Goal: Task Accomplishment & Management: Manage account settings

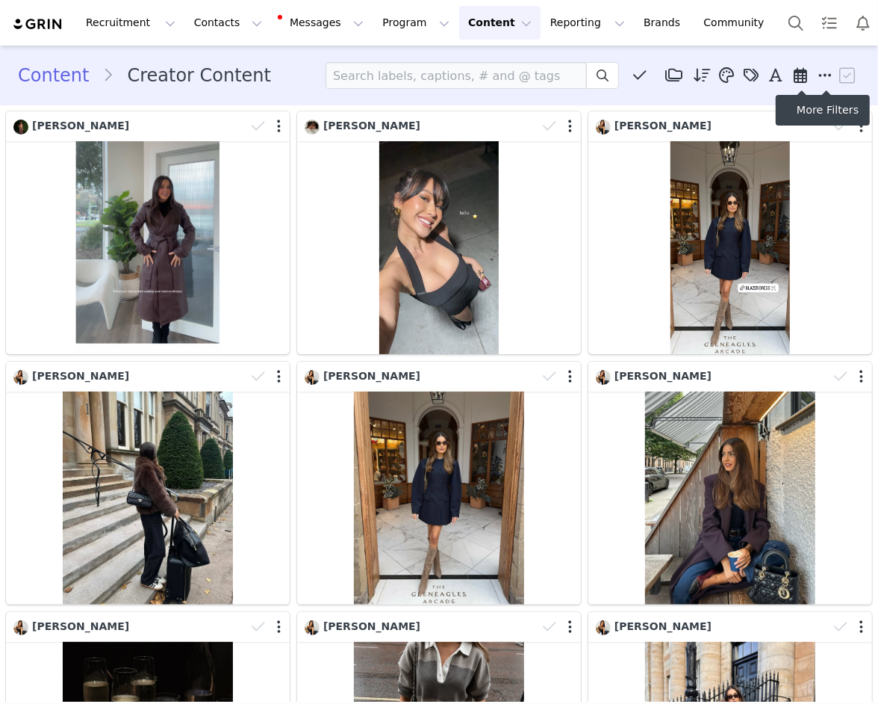
click at [828, 70] on icon at bounding box center [825, 75] width 13 height 15
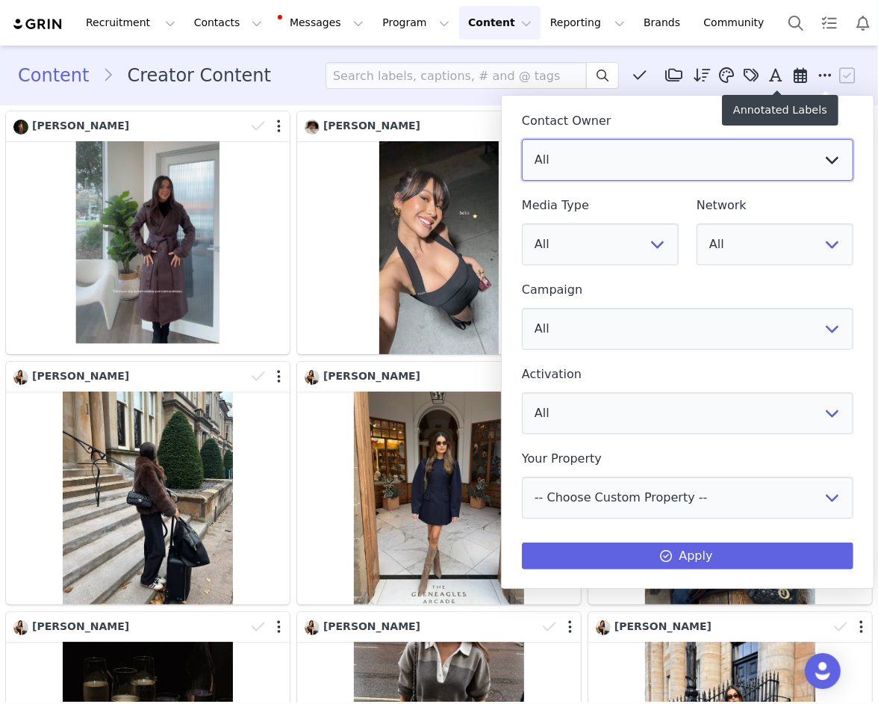
click at [736, 143] on select "All [PERSON_NAME] [US_STATE][PERSON_NAME] [PERSON_NAME] [PERSON_NAME] [PERSON_N…" at bounding box center [688, 160] width 332 height 42
select select "f486a5d6-bb11-4a40-ade1-c57aed3289ae"
click at [522, 139] on select "All [PERSON_NAME] [US_STATE][PERSON_NAME] [PERSON_NAME] [PERSON_NAME] [PERSON_N…" at bounding box center [688, 160] width 332 height 42
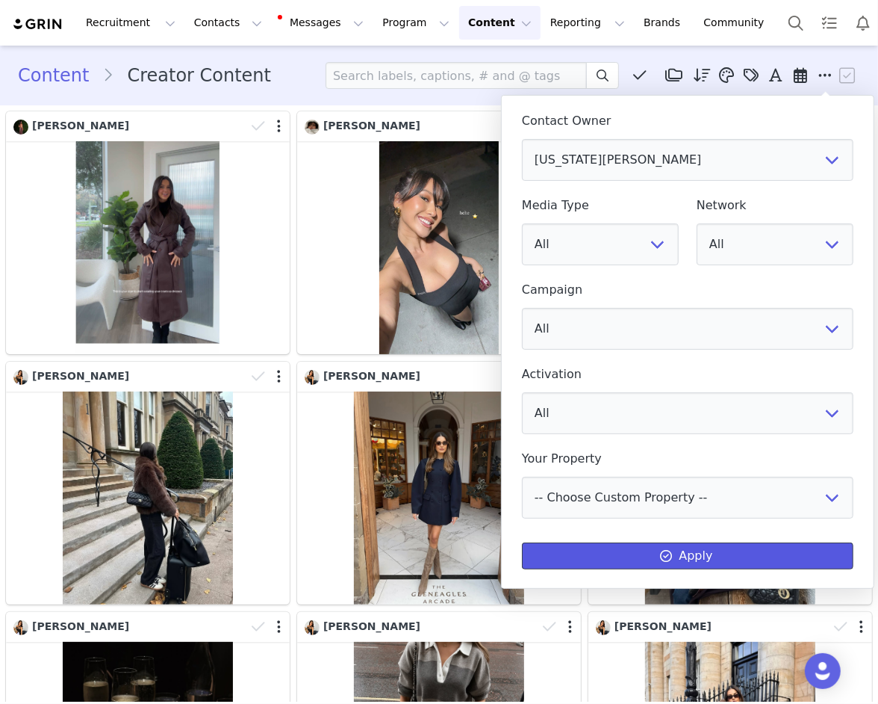
click at [621, 555] on button "Apply" at bounding box center [688, 555] width 332 height 27
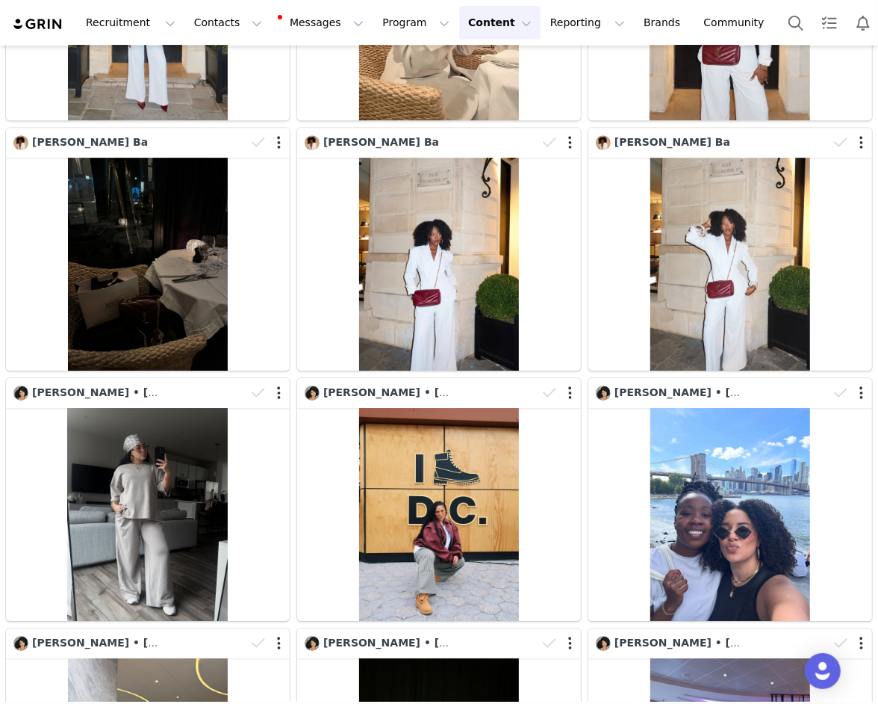
scroll to position [6933, 0]
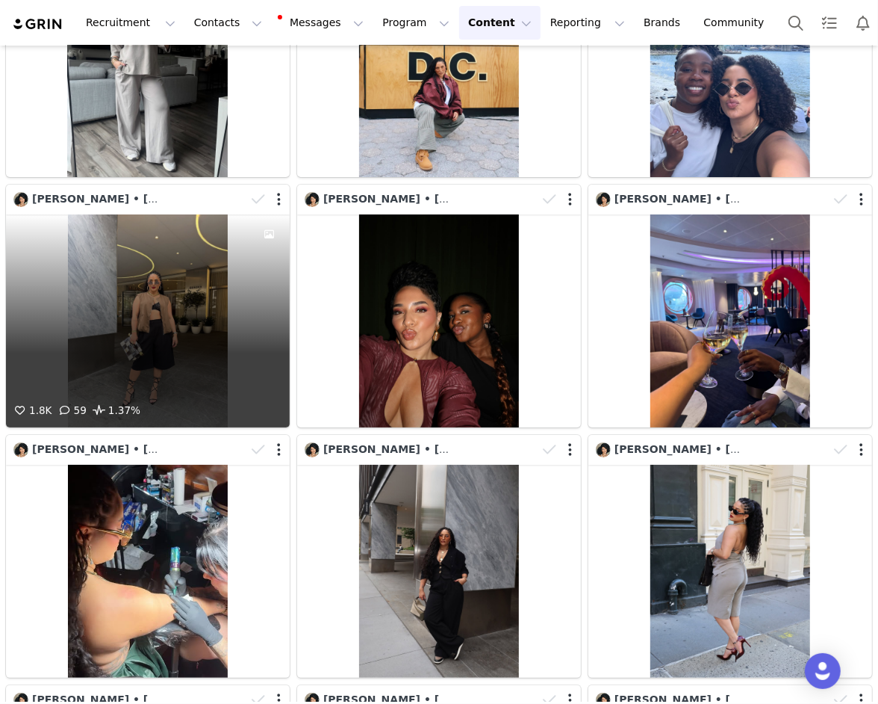
click at [123, 375] on div "1.8K 59 1.37%" at bounding box center [148, 320] width 284 height 213
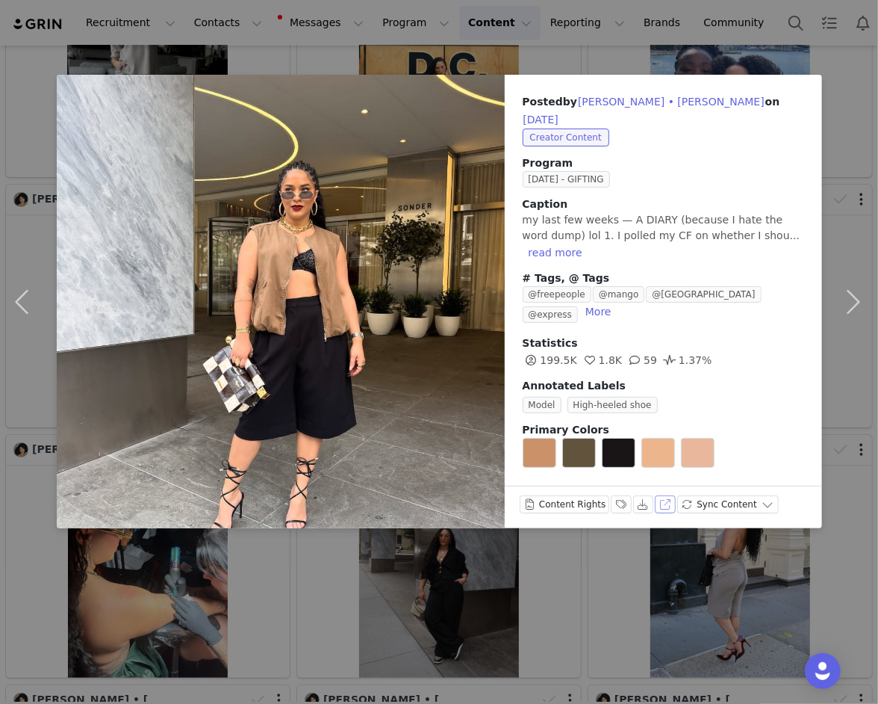
click at [659, 498] on button "View on Instagram" at bounding box center [665, 504] width 21 height 18
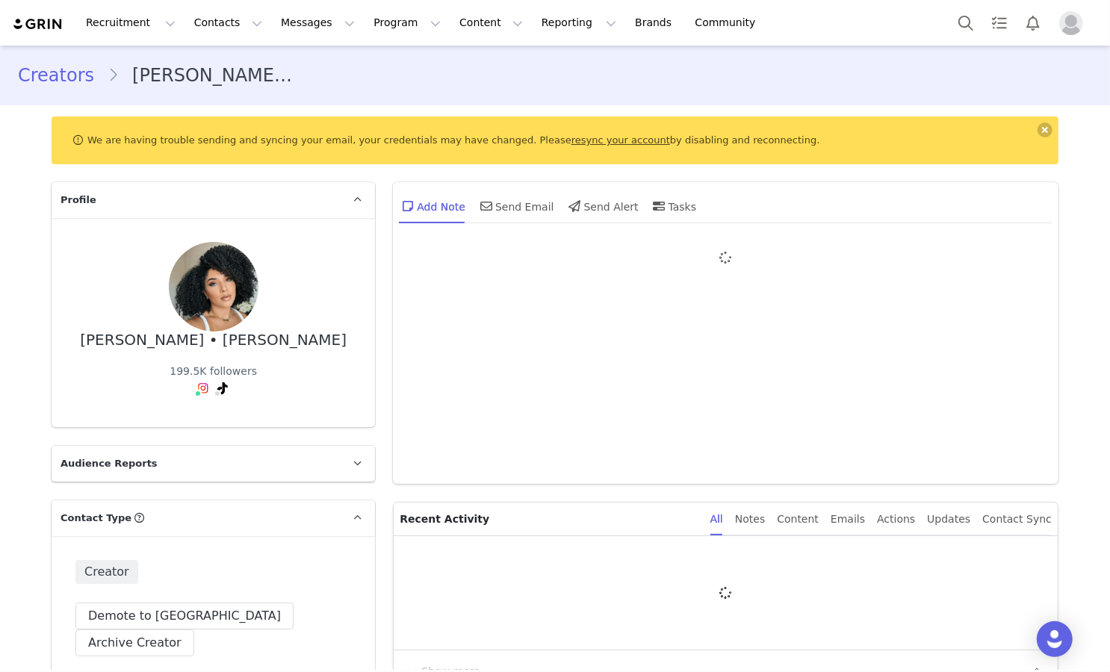
type input "+1 ([GEOGRAPHIC_DATA])"
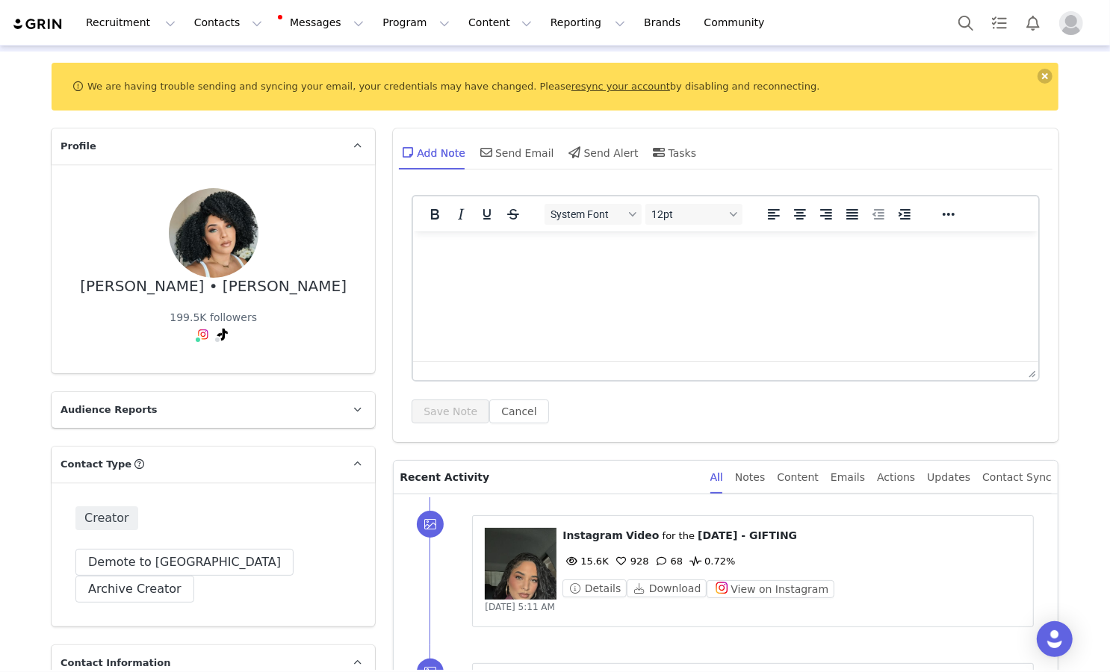
scroll to position [87, 0]
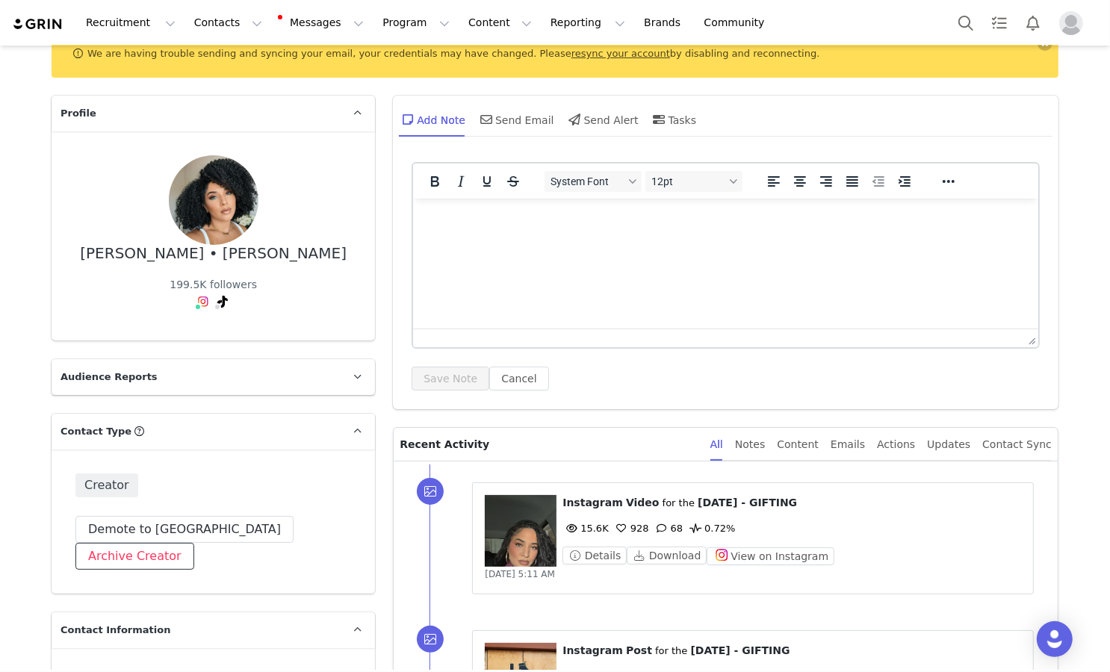
click at [194, 543] on button "Archive Creator" at bounding box center [134, 556] width 119 height 27
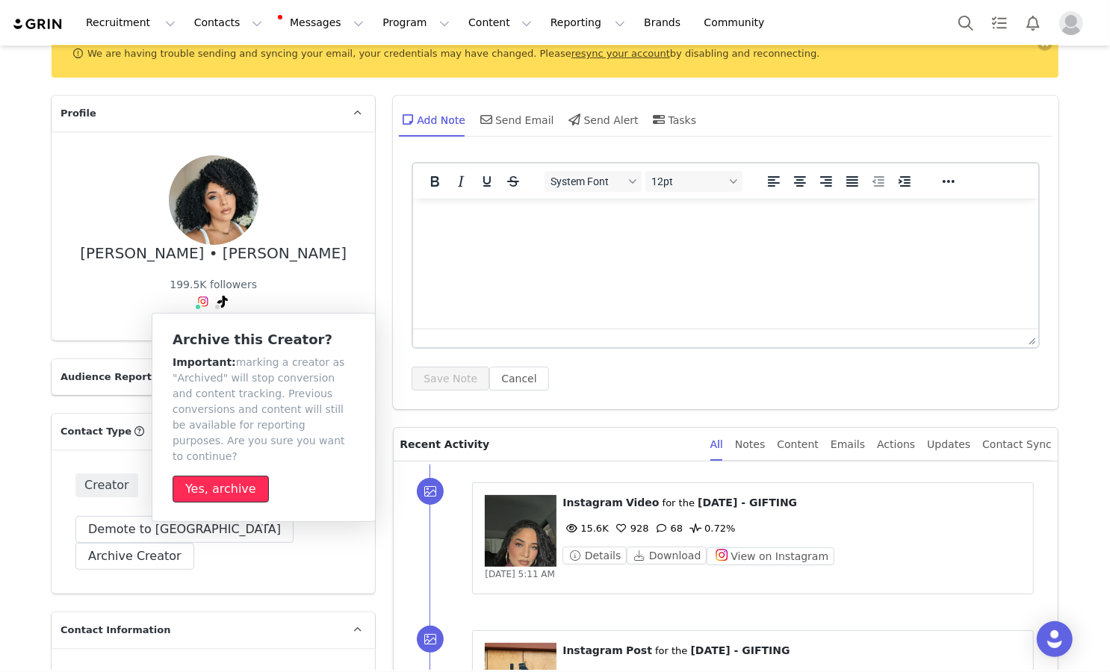
click at [249, 476] on button "Yes, archive" at bounding box center [221, 489] width 96 height 27
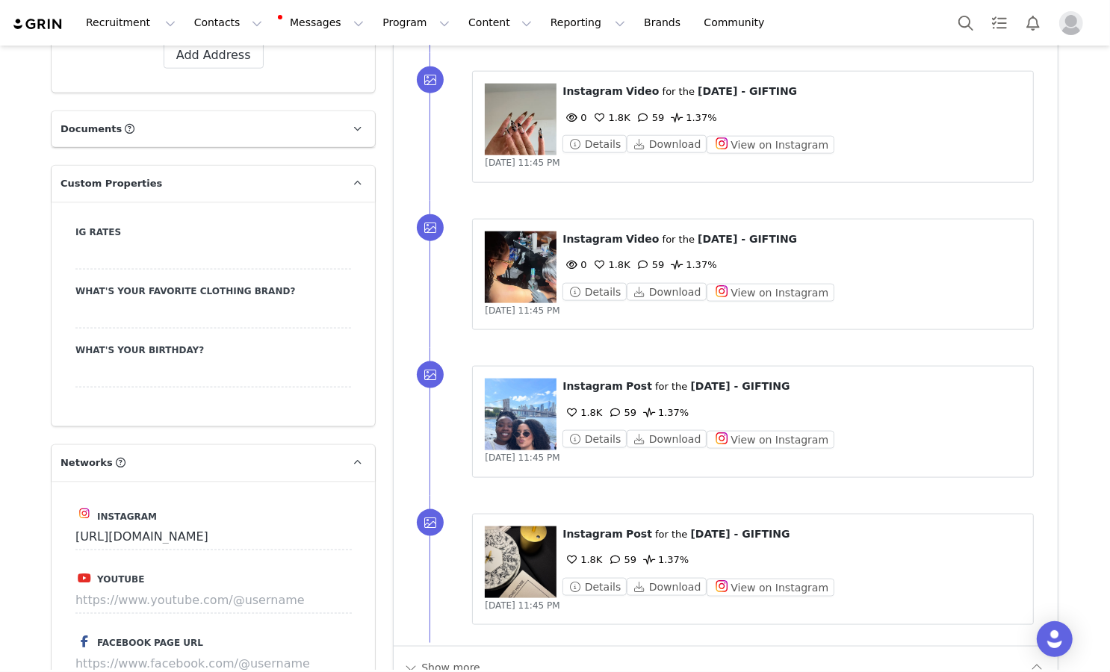
scroll to position [1723, 0]
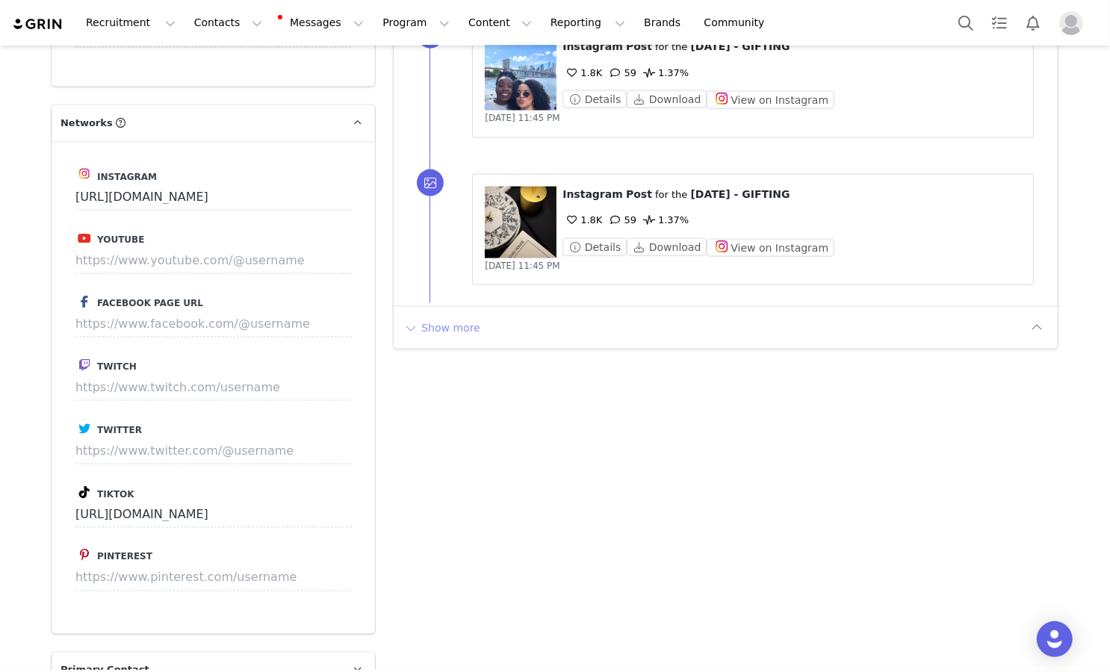
click at [445, 316] on button "Show more" at bounding box center [442, 328] width 78 height 24
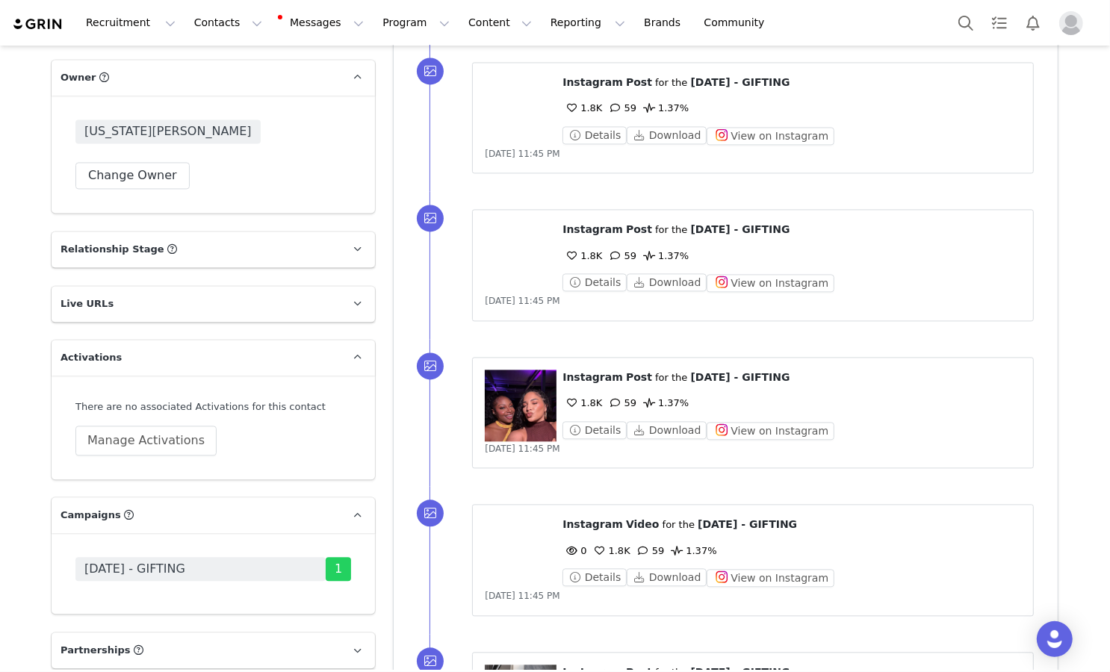
scroll to position [3027, 0]
